Goal: Navigation & Orientation: Find specific page/section

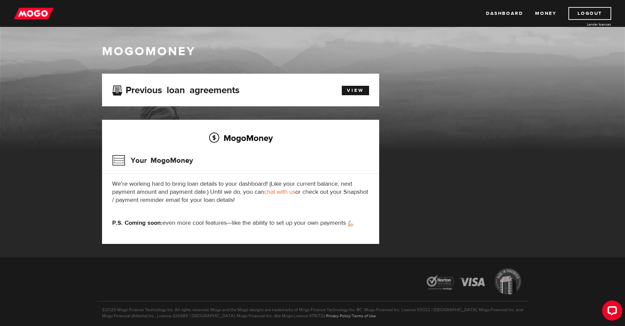
click at [533, 13] on ul "Dashboard Money Logout" at bounding box center [548, 13] width 125 height 13
click at [540, 13] on link "Money" at bounding box center [545, 13] width 21 height 13
click at [495, 16] on link "Dashboard" at bounding box center [504, 13] width 37 height 13
